Goal: Task Accomplishment & Management: Manage account settings

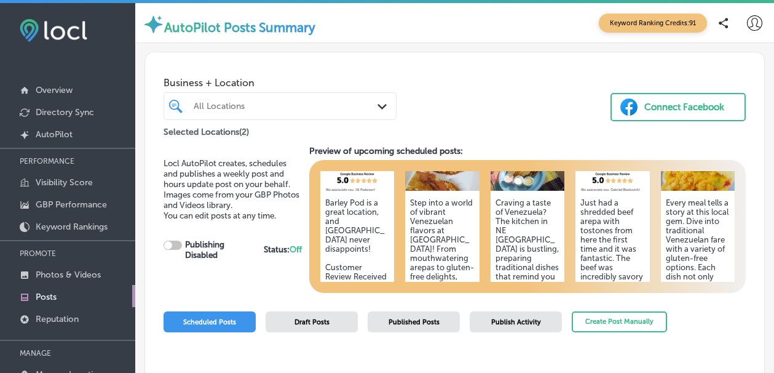
scroll to position [55, 0]
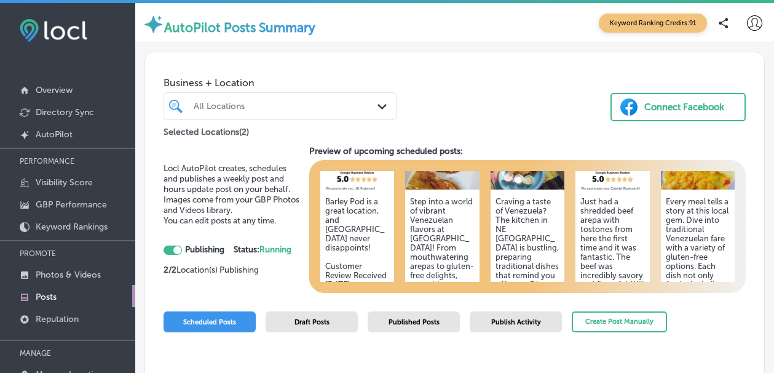
checkbox input "true"
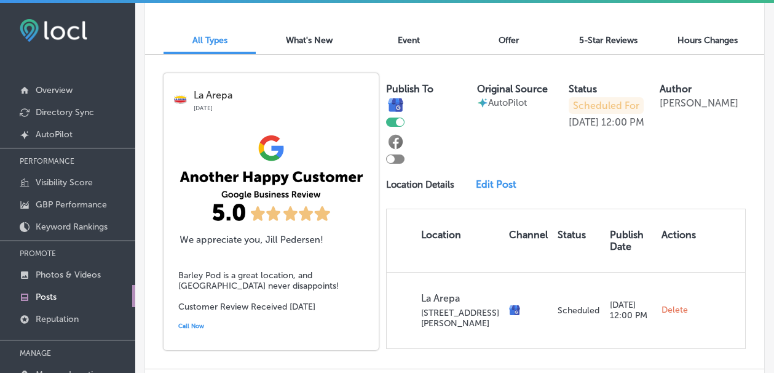
scroll to position [340, 0]
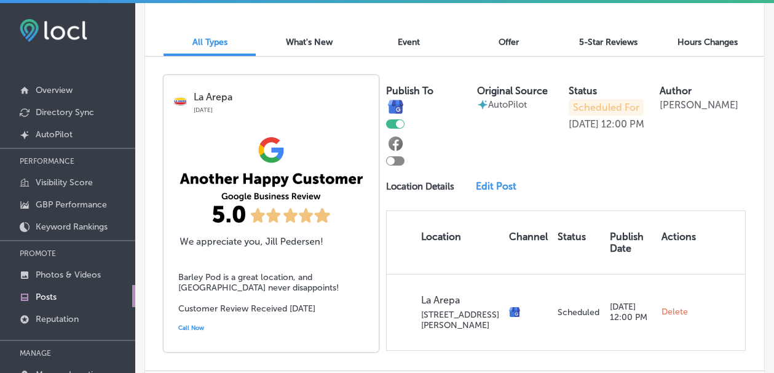
click at [492, 188] on link "Edit Post" at bounding box center [500, 186] width 48 height 12
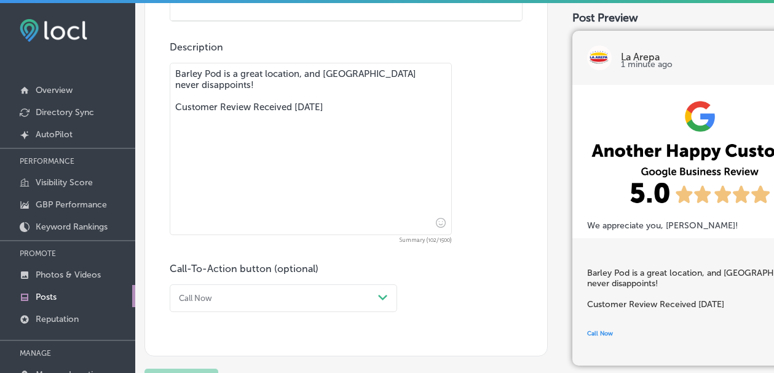
scroll to position [929, 0]
click at [240, 305] on div "Call Now" at bounding box center [273, 298] width 199 height 17
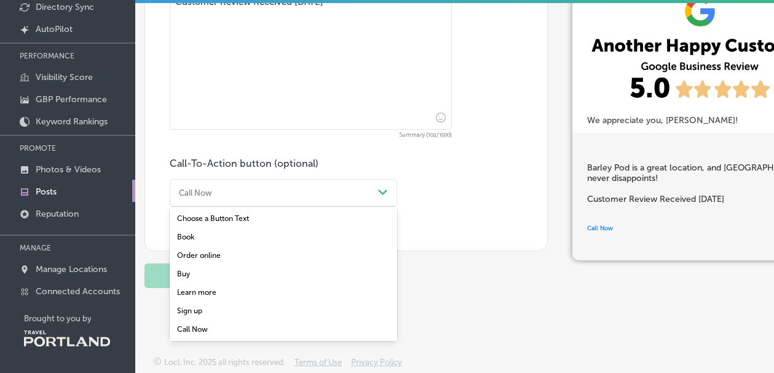
scroll to position [108, 0]
click at [213, 254] on div "Order online" at bounding box center [284, 255] width 228 height 18
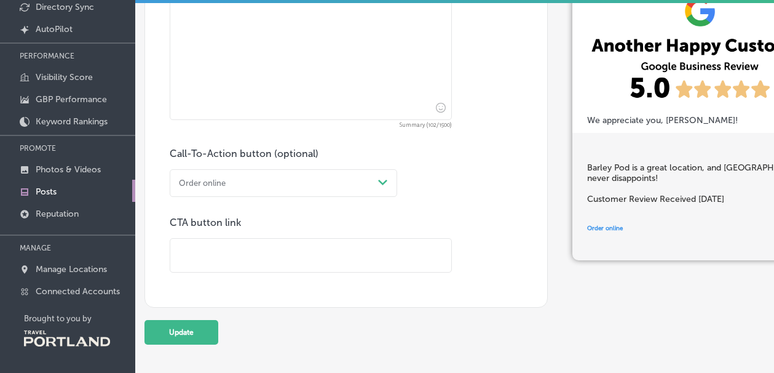
click at [211, 260] on input "text" at bounding box center [310, 256] width 281 height 34
paste input "[URL][DOMAIN_NAME]"
type input "[URL][DOMAIN_NAME]"
click at [170, 343] on button "Update" at bounding box center [182, 332] width 74 height 25
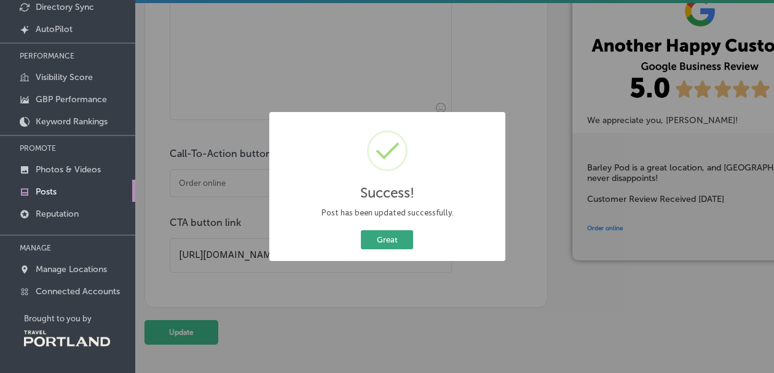
click at [397, 240] on button "Great" at bounding box center [387, 239] width 52 height 19
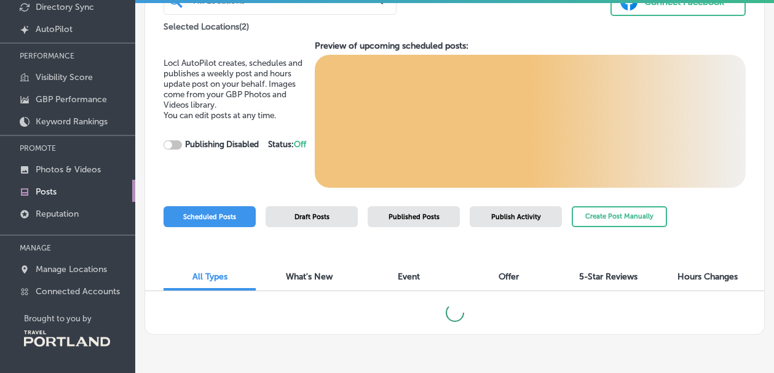
checkbox input "true"
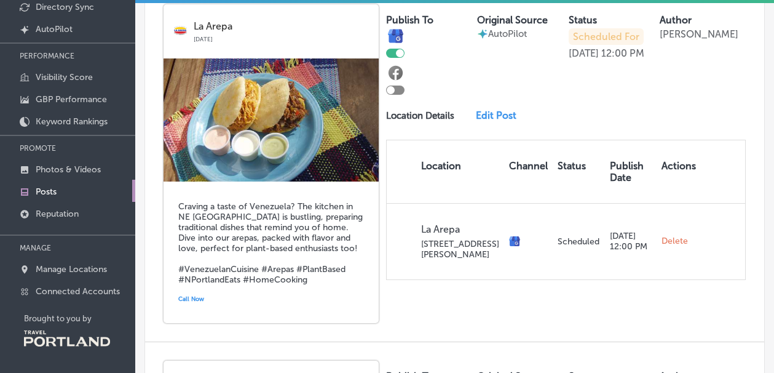
scroll to position [999, 0]
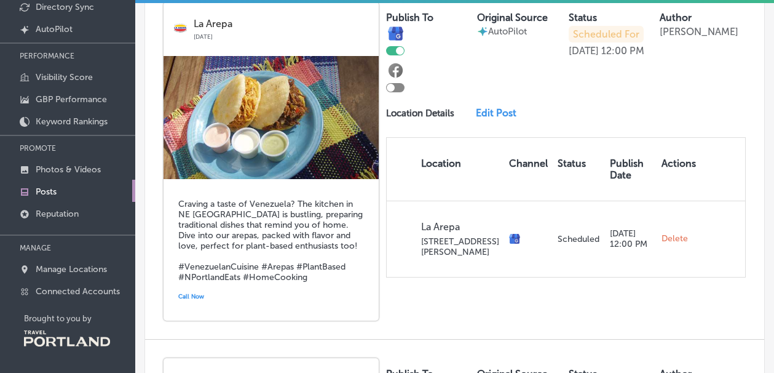
click at [276, 300] on link "Call Now" at bounding box center [271, 296] width 186 height 18
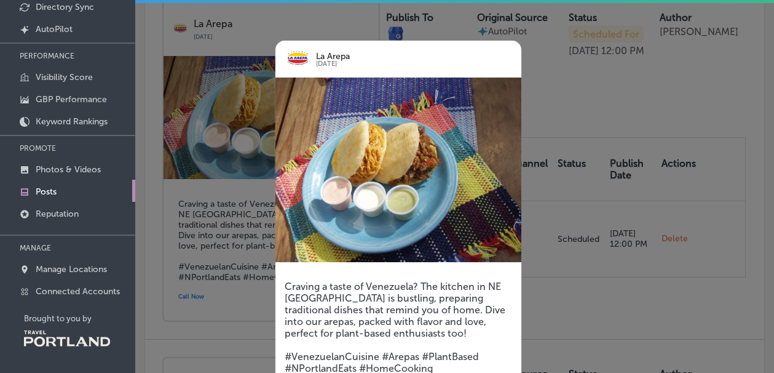
click at [552, 95] on div at bounding box center [387, 186] width 774 height 373
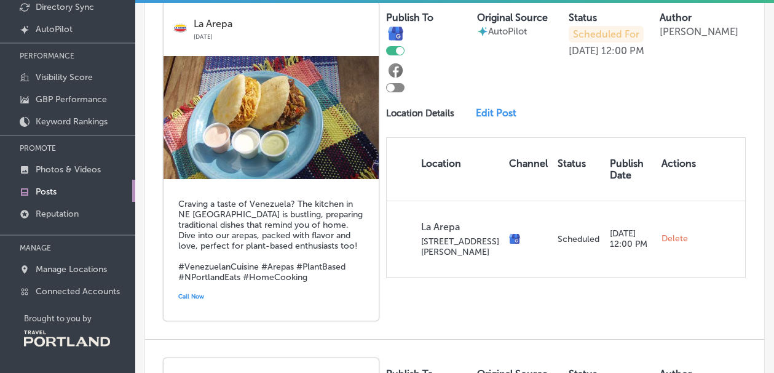
click at [506, 109] on link "Edit Post" at bounding box center [500, 113] width 48 height 12
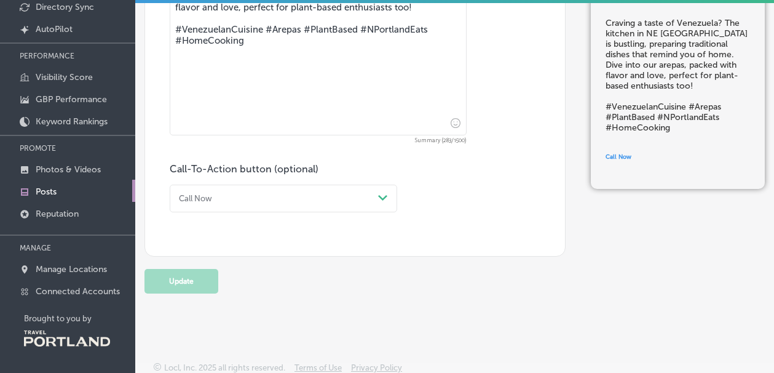
scroll to position [646, 0]
click at [198, 191] on div "Call Now" at bounding box center [273, 199] width 199 height 17
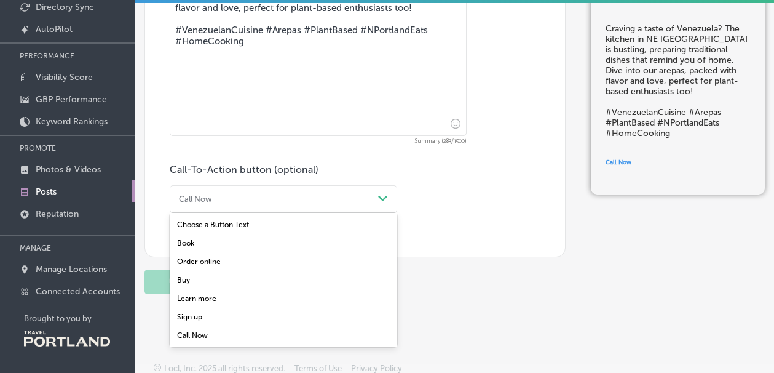
click at [188, 256] on div "Order online" at bounding box center [284, 261] width 228 height 18
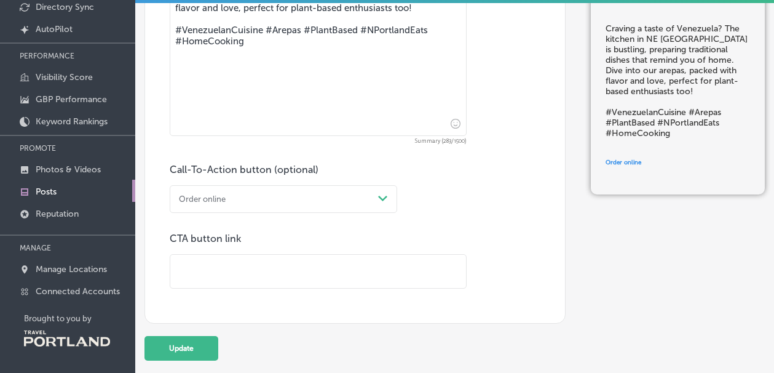
click at [188, 261] on input "text" at bounding box center [318, 272] width 296 height 34
paste input "https://laarepapdx.com/menu"
type input "https://laarepapdx.com/menu"
click at [159, 349] on button "Update" at bounding box center [182, 348] width 74 height 25
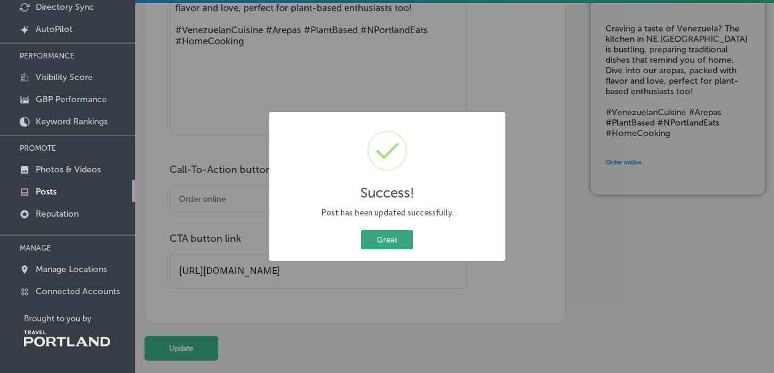
click at [394, 239] on button "Great" at bounding box center [387, 239] width 52 height 19
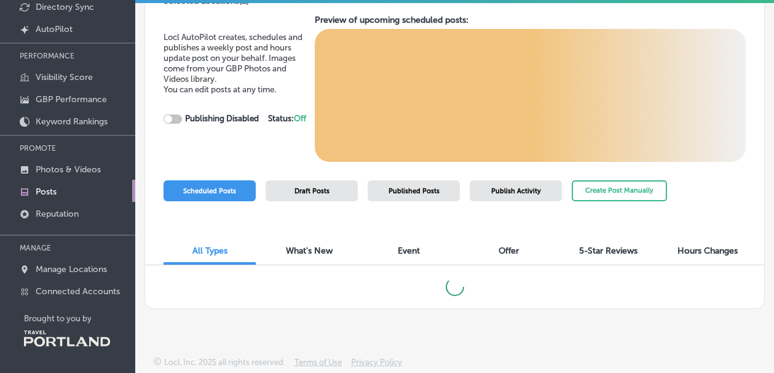
checkbox input "true"
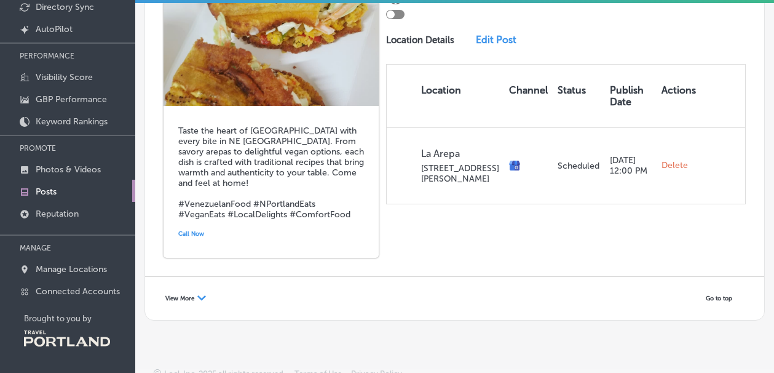
scroll to position [2150, 0]
click at [503, 34] on link "Edit Post" at bounding box center [500, 40] width 48 height 12
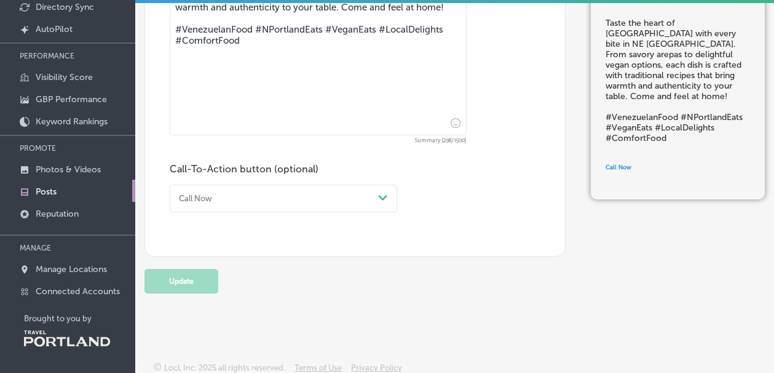
scroll to position [646, 0]
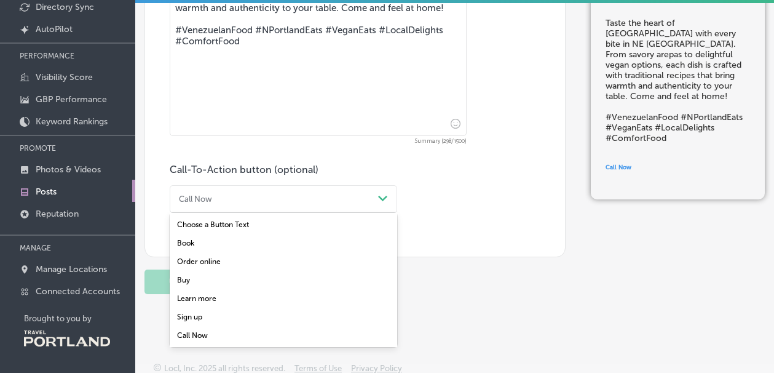
click at [230, 191] on div "Call Now" at bounding box center [273, 199] width 199 height 17
click at [200, 259] on div "Order online" at bounding box center [284, 261] width 228 height 18
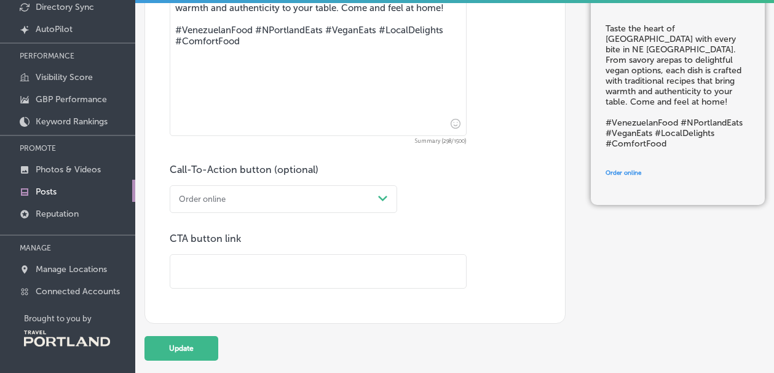
click at [200, 259] on input "text" at bounding box center [318, 272] width 296 height 34
paste input "https://laarepapdx.com/menu"
type input "https://laarepapdx.com/menu"
click at [189, 341] on button "Update" at bounding box center [182, 348] width 74 height 25
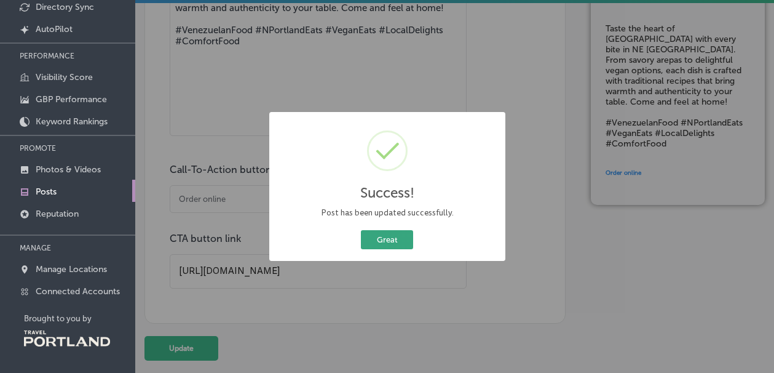
click at [373, 242] on button "Great" at bounding box center [387, 239] width 52 height 19
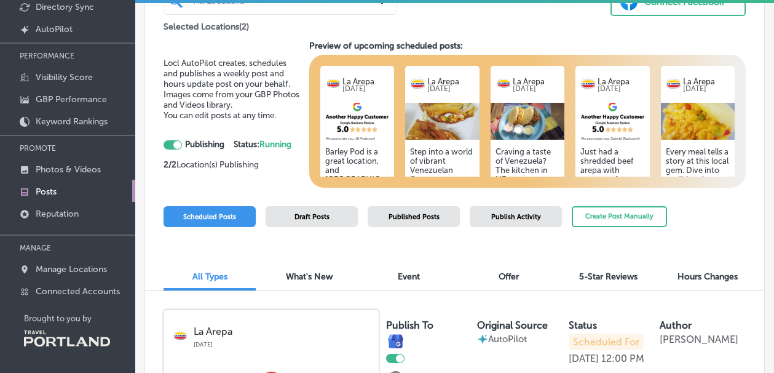
checkbox input "true"
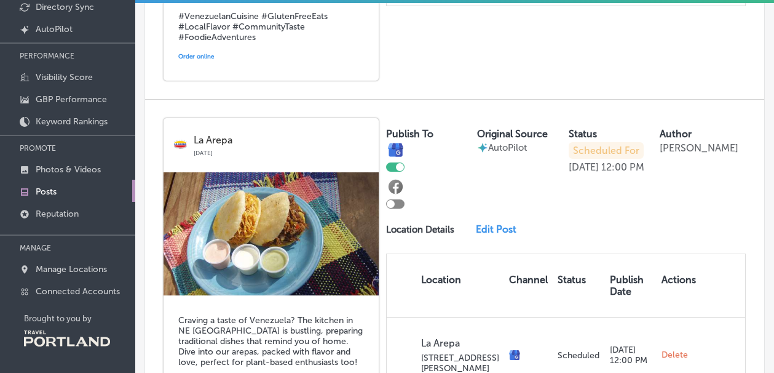
scroll to position [900, 0]
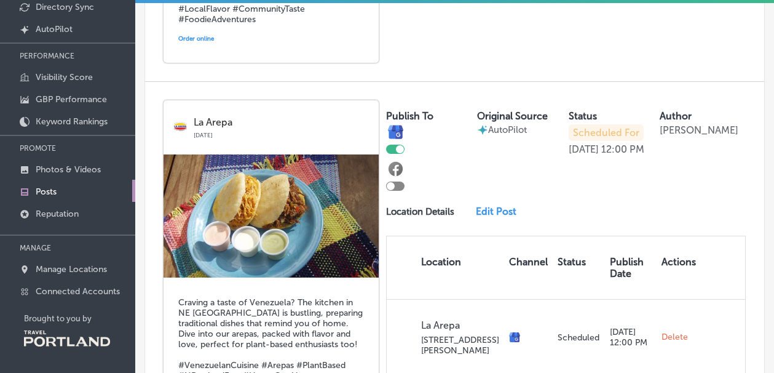
click at [485, 207] on link "Edit Post" at bounding box center [500, 211] width 48 height 12
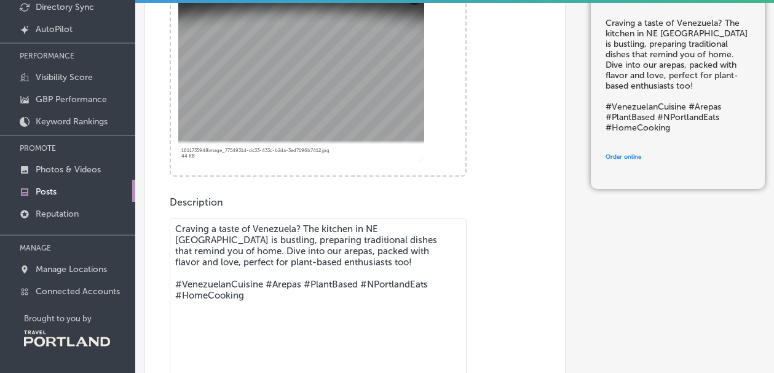
scroll to position [340, 0]
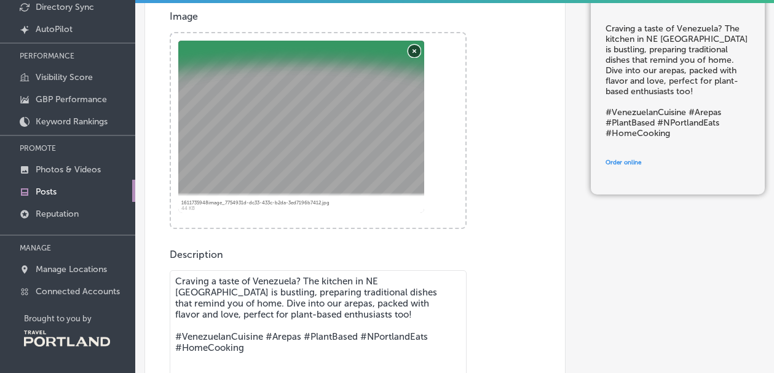
click at [416, 46] on button "Remove" at bounding box center [414, 50] width 12 height 12
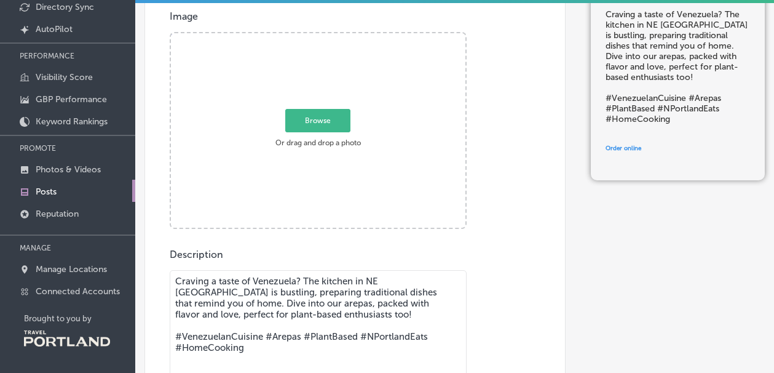
click at [315, 115] on span "Browse" at bounding box center [317, 120] width 65 height 23
click at [315, 37] on input "Browse Or drag and drop a photo" at bounding box center [318, 35] width 295 height 4
type input "C:\fakepath\Criollo copy.jpg"
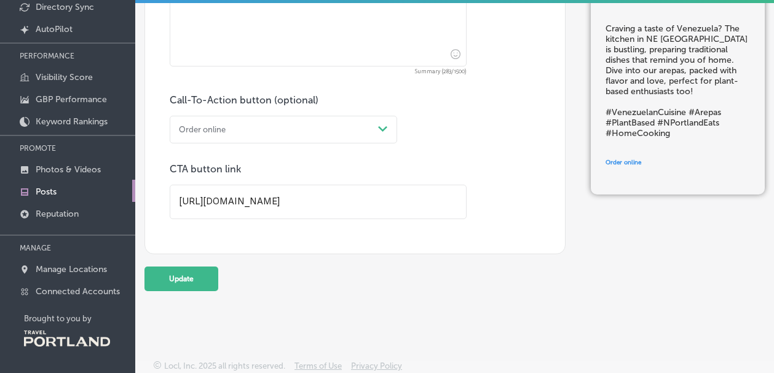
scroll to position [714, 0]
click at [170, 277] on button "Update" at bounding box center [182, 280] width 74 height 25
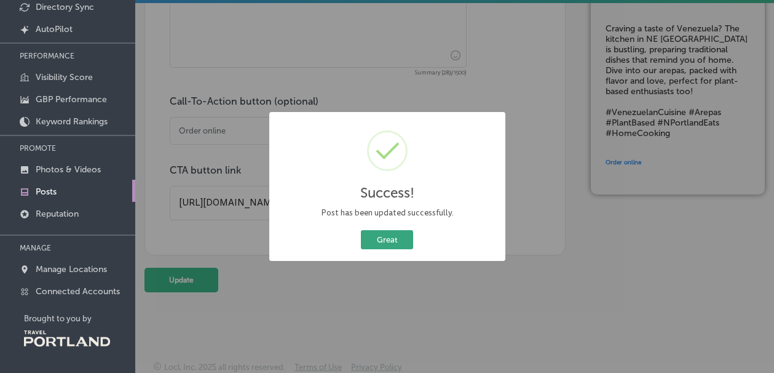
click at [378, 242] on button "Great" at bounding box center [387, 239] width 52 height 19
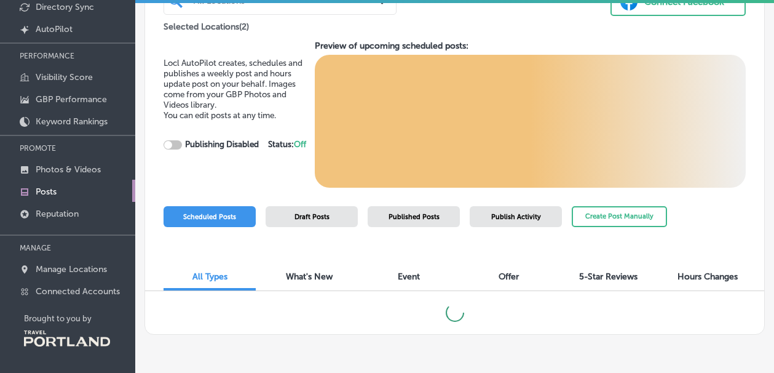
checkbox input "true"
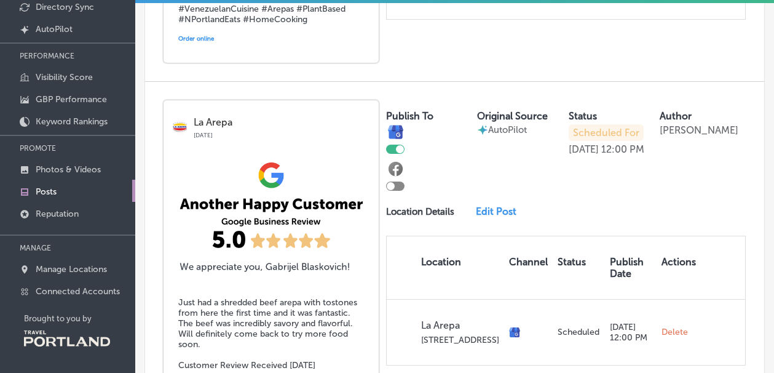
scroll to position [1258, 0]
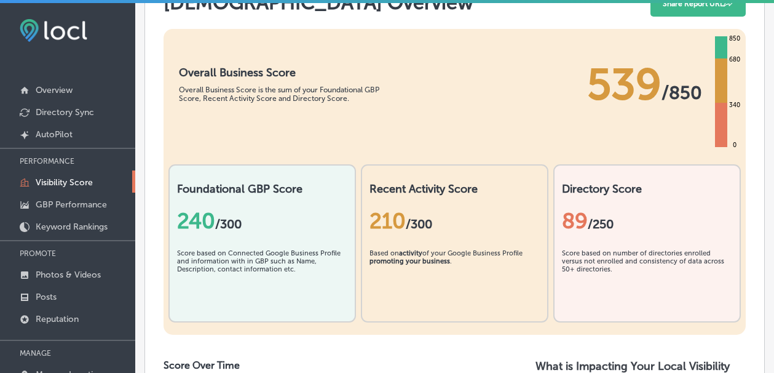
scroll to position [244, 0]
